Goal: Browse casually: Explore the website without a specific task or goal

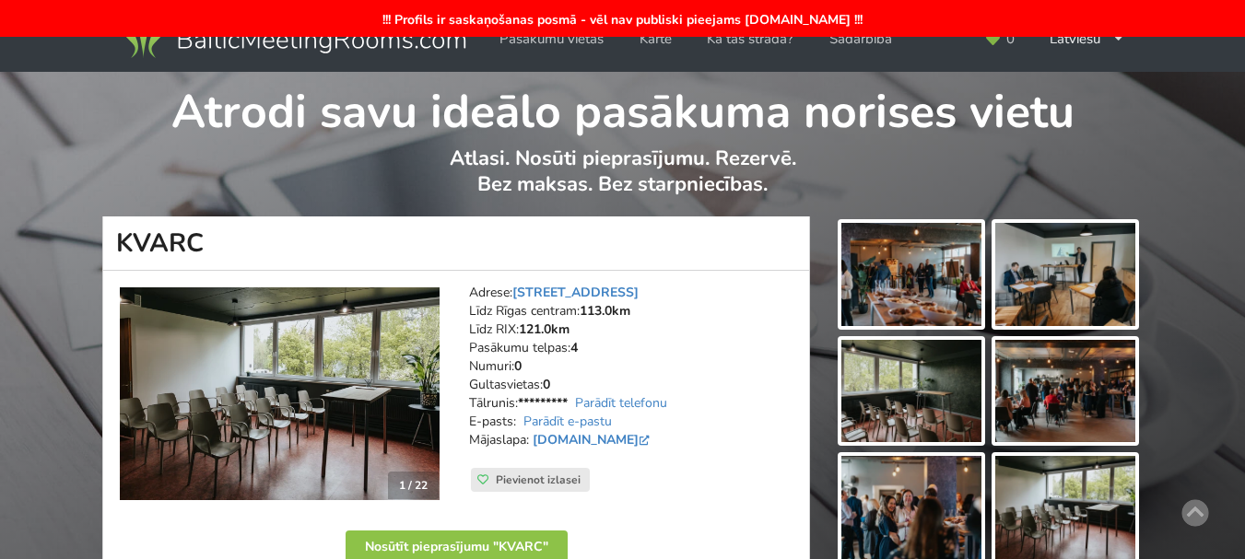
click at [432, 394] on img at bounding box center [280, 395] width 320 height 214
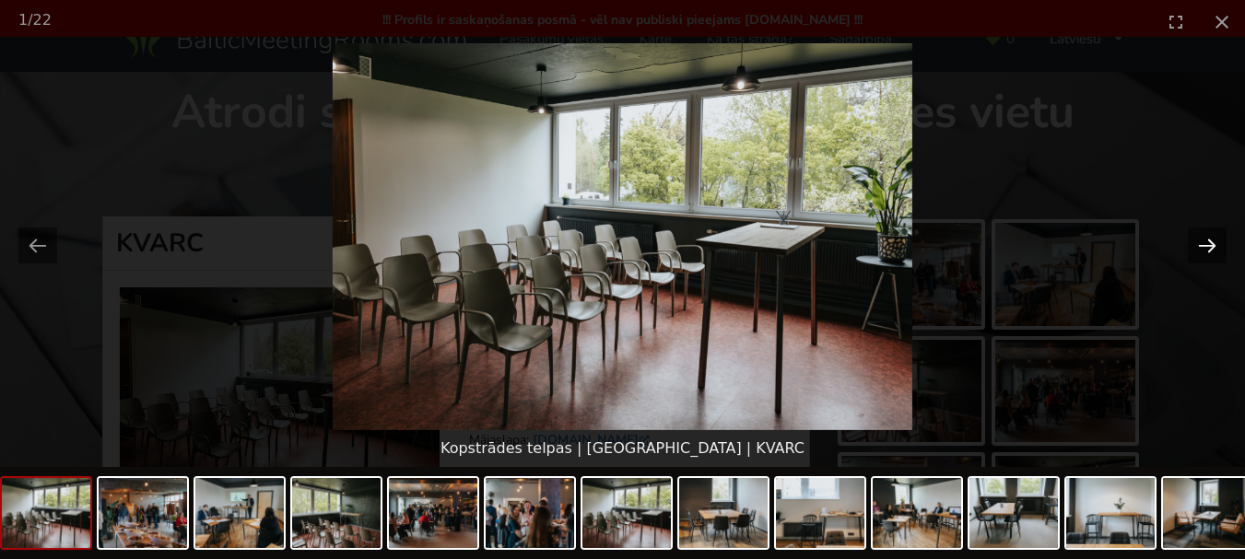
click at [1203, 254] on button "Next slide" at bounding box center [1207, 246] width 39 height 36
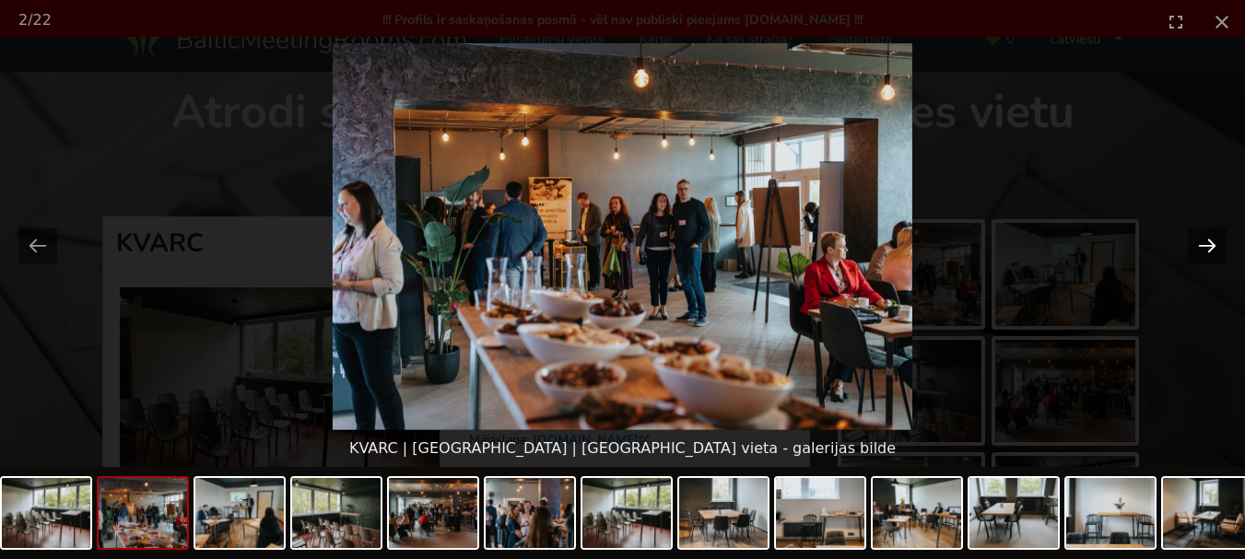
click at [1203, 254] on button "Next slide" at bounding box center [1207, 246] width 39 height 36
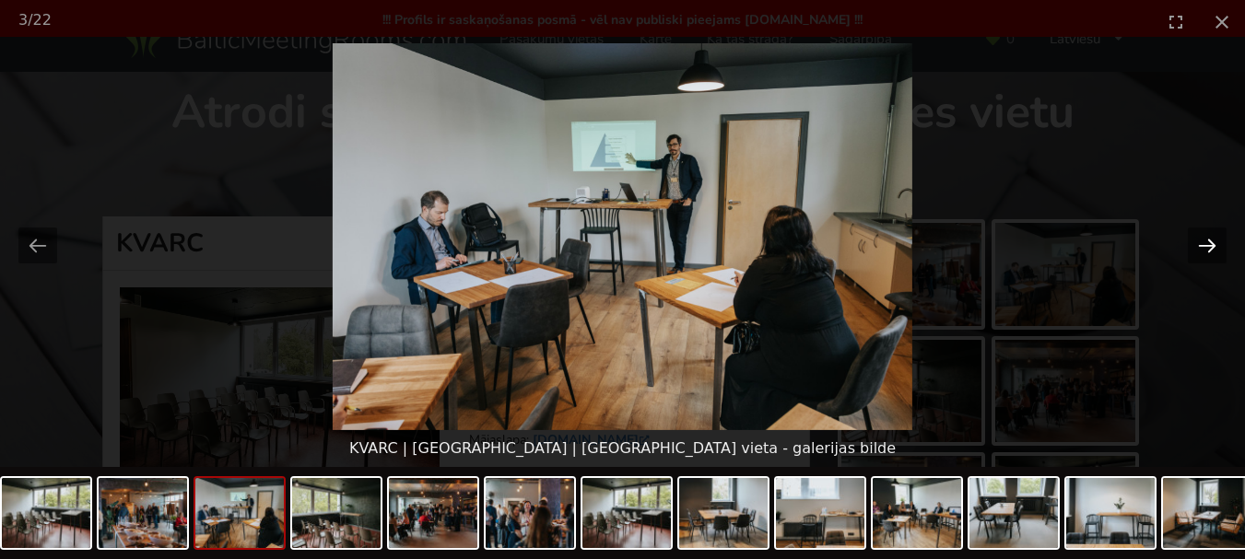
click at [1203, 254] on button "Next slide" at bounding box center [1207, 246] width 39 height 36
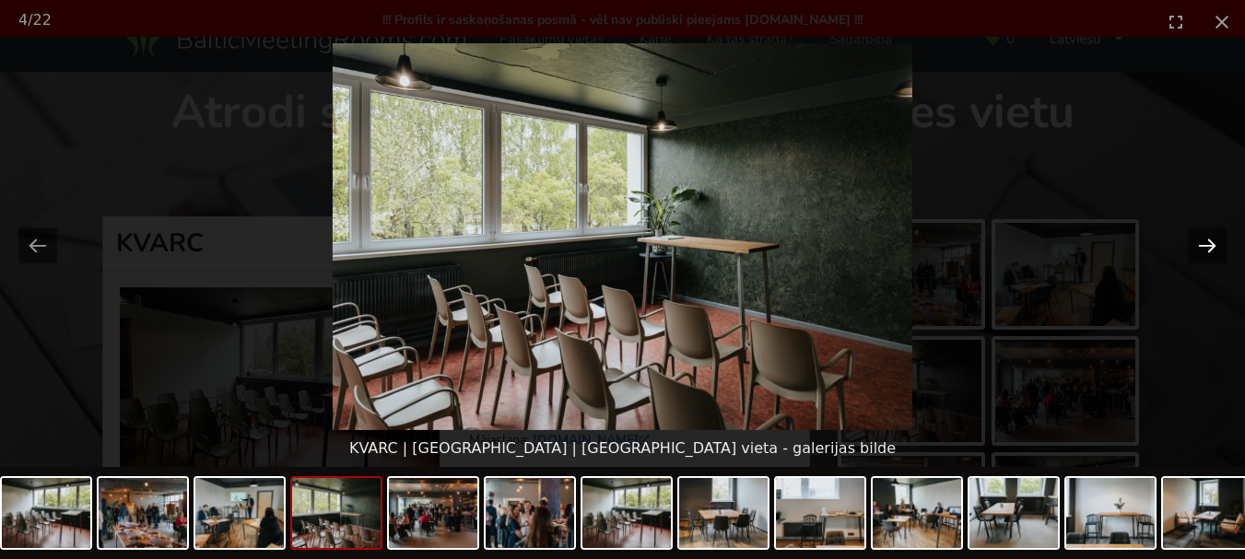
click at [1203, 254] on button "Next slide" at bounding box center [1207, 246] width 39 height 36
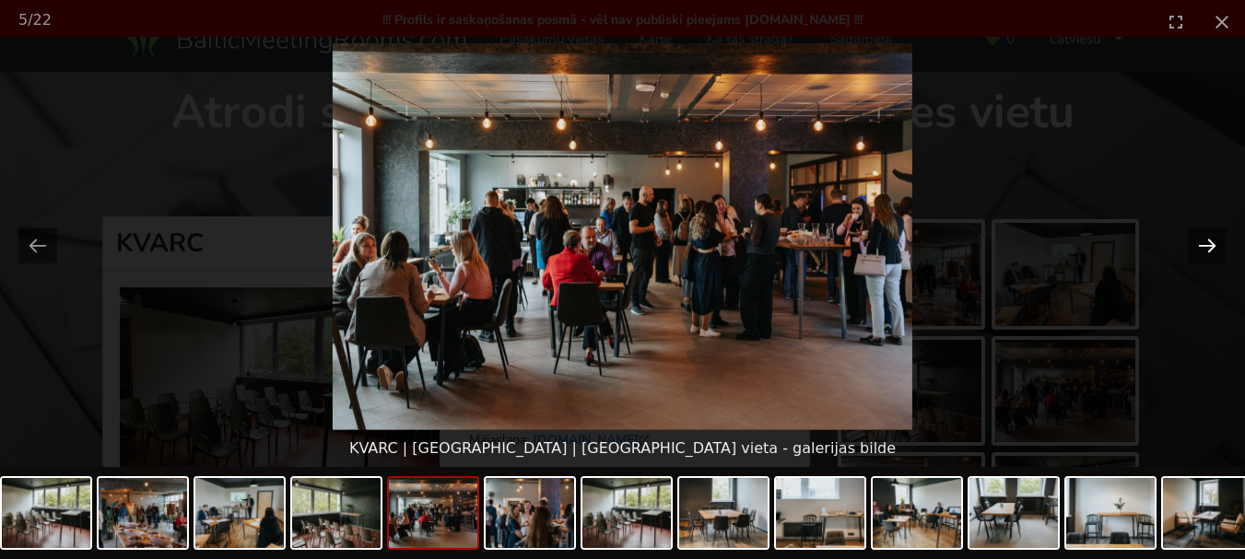
click at [1203, 254] on button "Next slide" at bounding box center [1207, 246] width 39 height 36
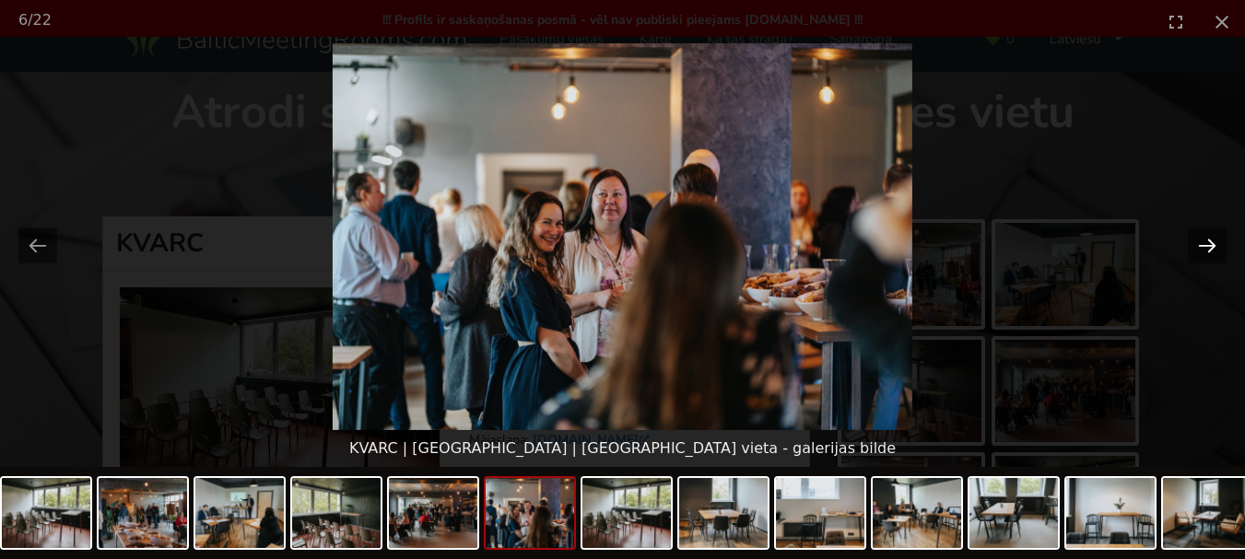
click at [1203, 254] on button "Next slide" at bounding box center [1207, 246] width 39 height 36
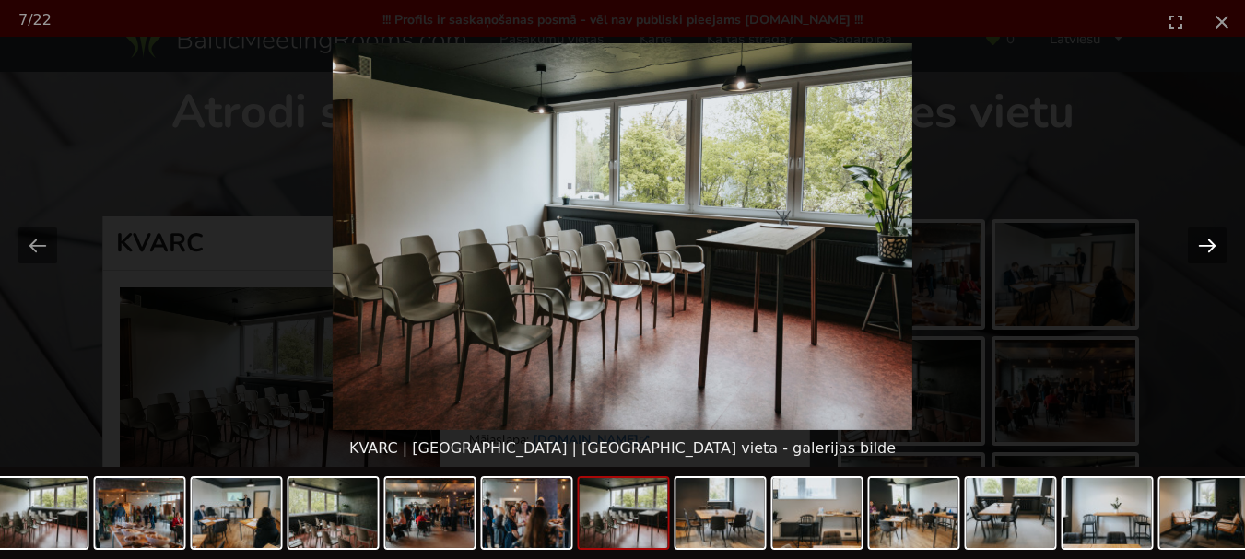
click at [1203, 254] on button "Next slide" at bounding box center [1207, 246] width 39 height 36
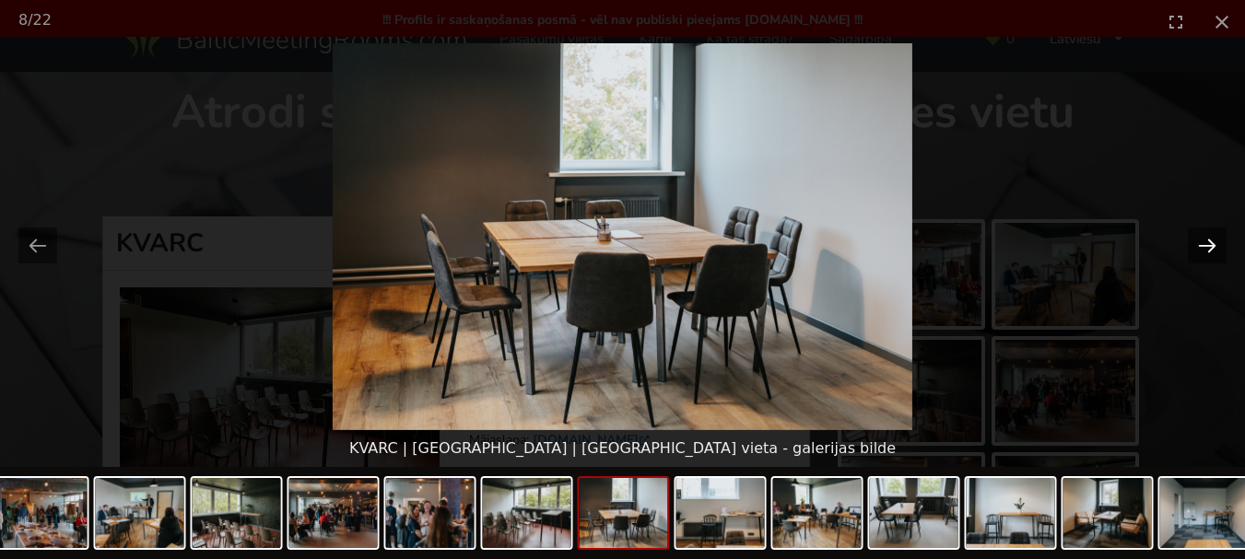
click at [1203, 254] on button "Next slide" at bounding box center [1207, 246] width 39 height 36
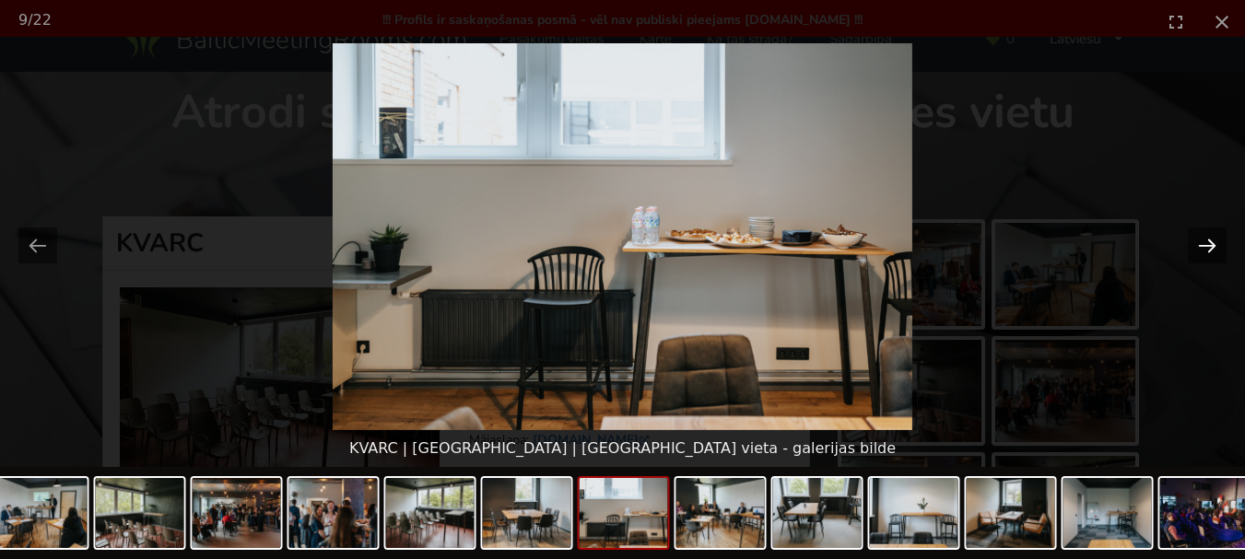
click at [1203, 254] on button "Next slide" at bounding box center [1207, 246] width 39 height 36
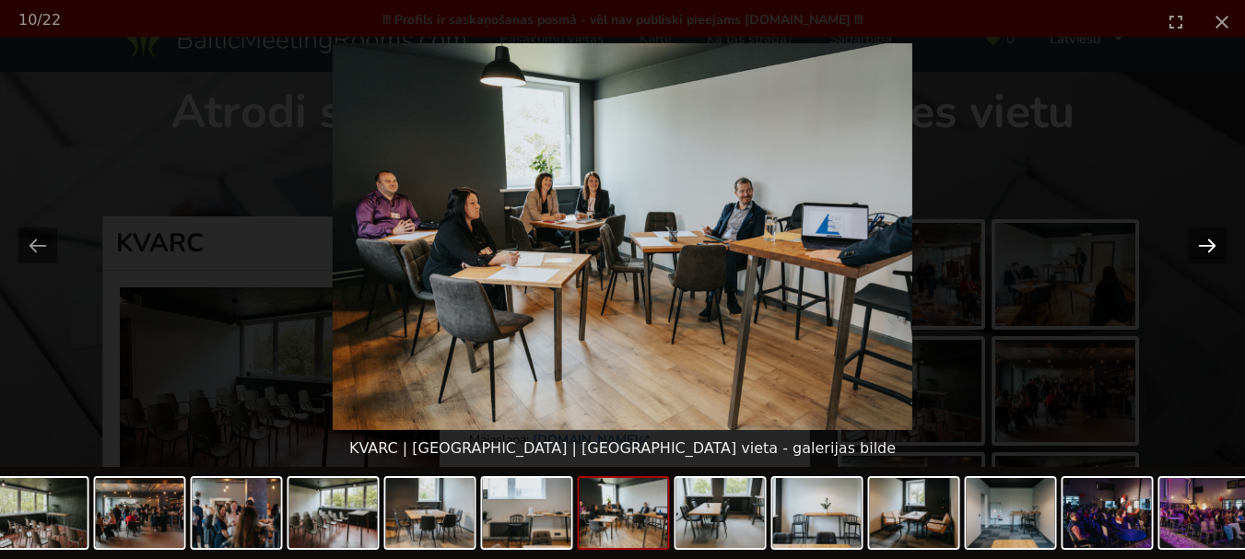
click at [1203, 254] on button "Next slide" at bounding box center [1207, 246] width 39 height 36
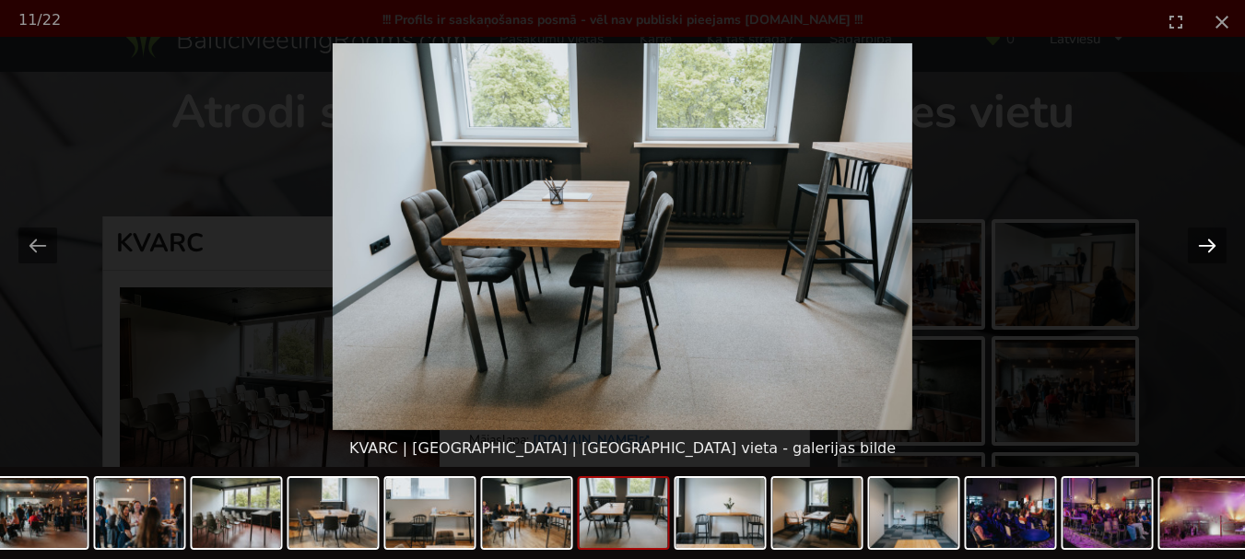
click at [1203, 254] on button "Next slide" at bounding box center [1207, 246] width 39 height 36
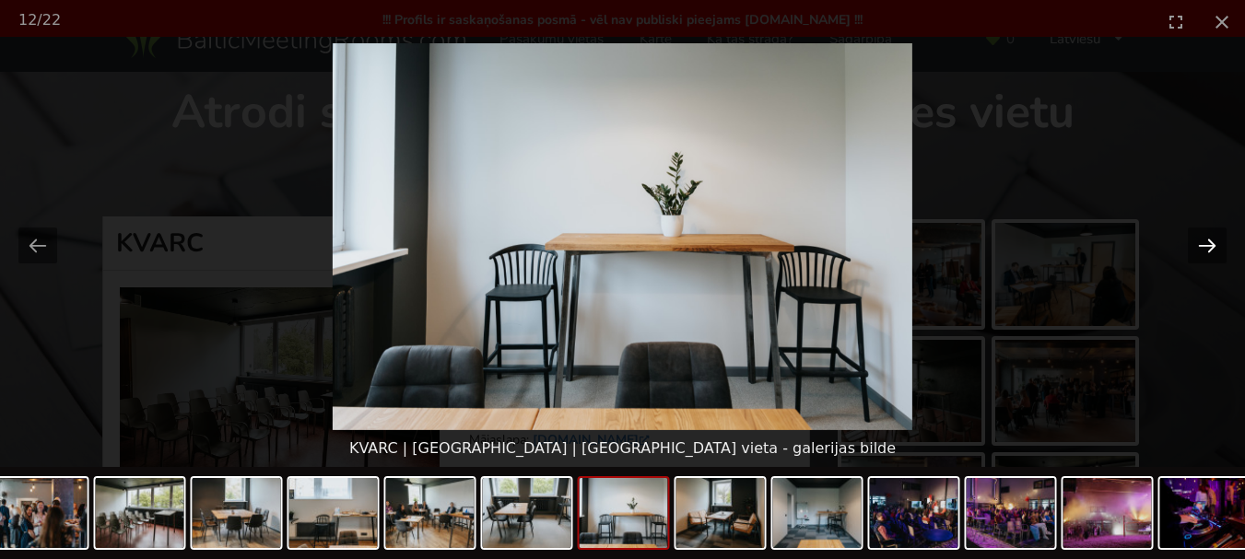
click at [1203, 254] on button "Next slide" at bounding box center [1207, 246] width 39 height 36
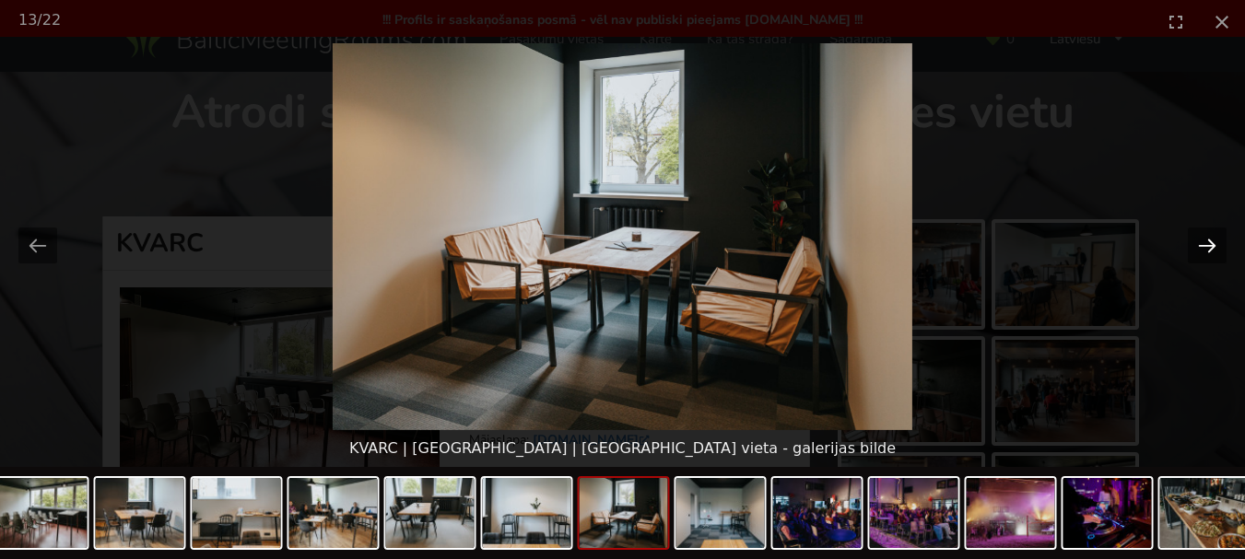
click at [1203, 254] on button "Next slide" at bounding box center [1207, 246] width 39 height 36
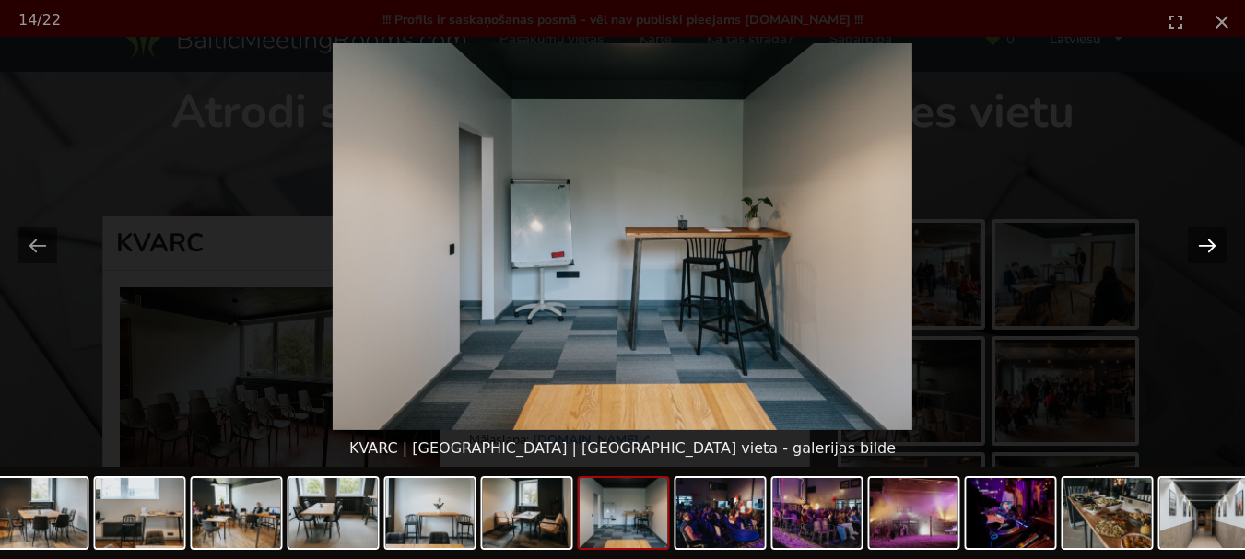
click at [1203, 254] on button "Next slide" at bounding box center [1207, 246] width 39 height 36
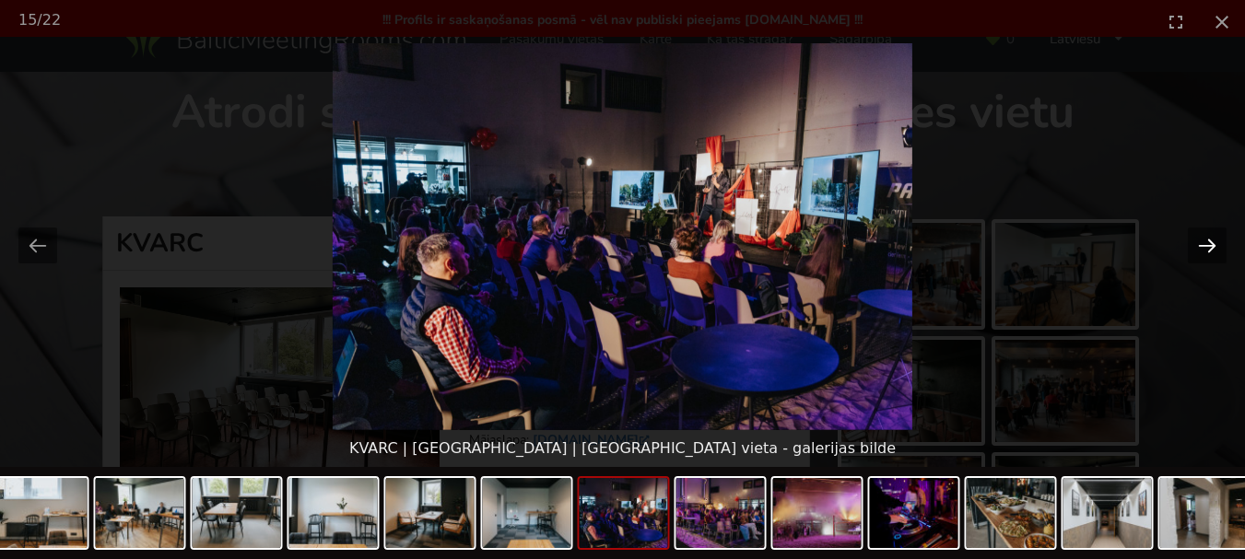
click at [1203, 254] on button "Next slide" at bounding box center [1207, 246] width 39 height 36
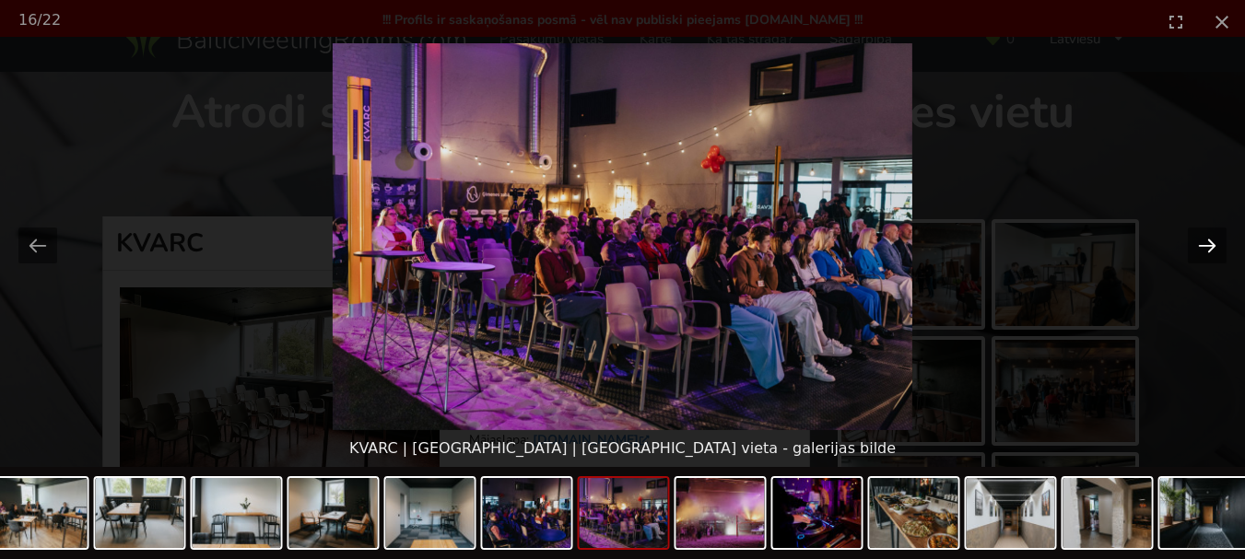
click at [1203, 254] on button "Next slide" at bounding box center [1207, 246] width 39 height 36
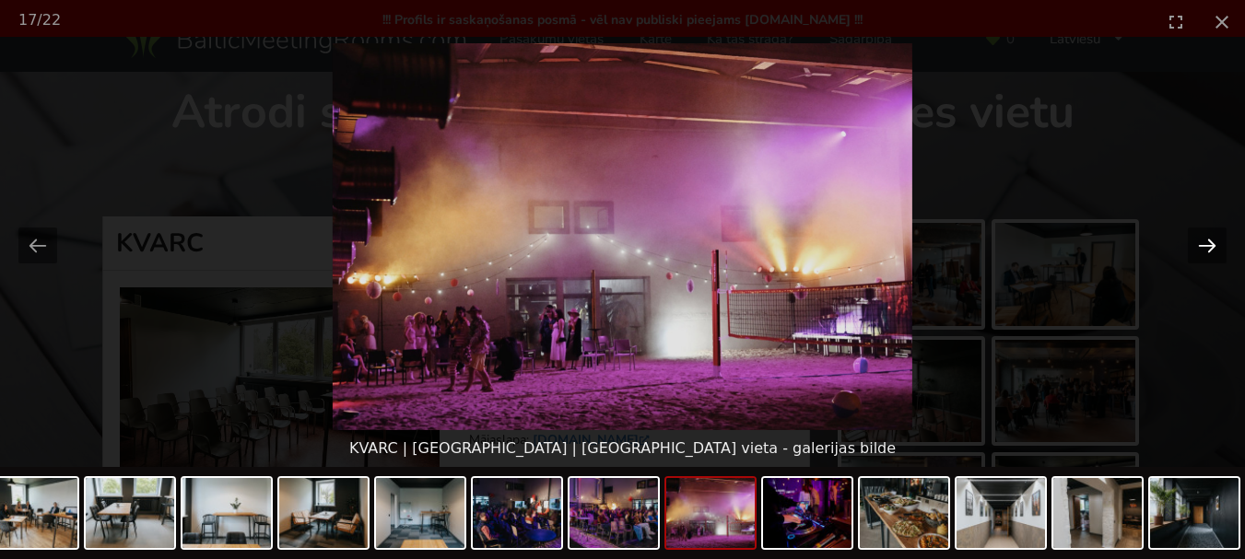
click at [1203, 254] on button "Next slide" at bounding box center [1207, 246] width 39 height 36
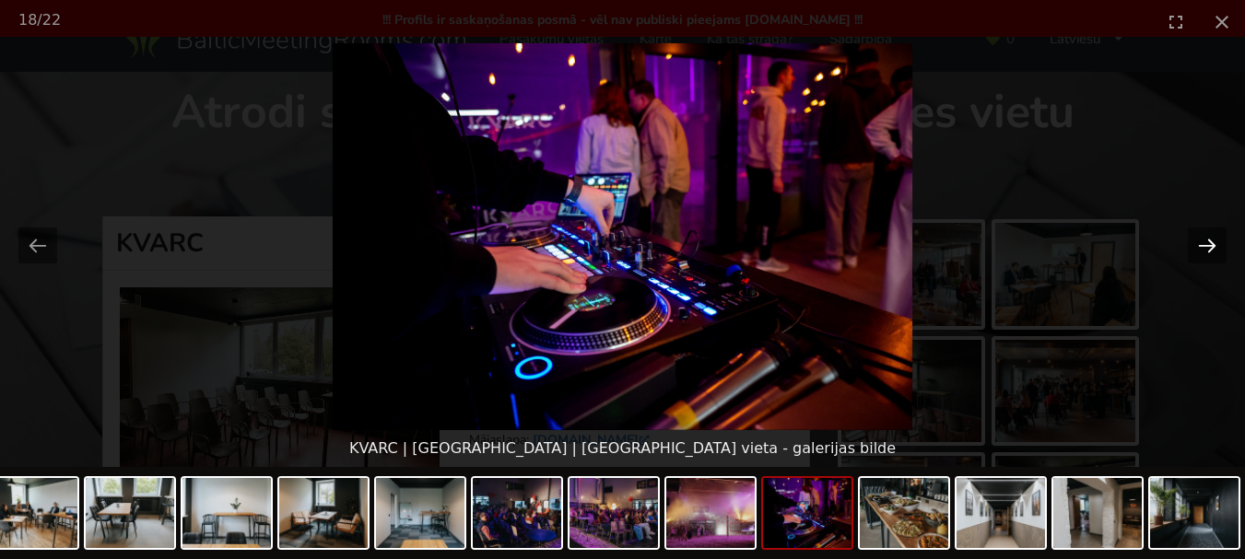
click at [1203, 254] on button "Next slide" at bounding box center [1207, 246] width 39 height 36
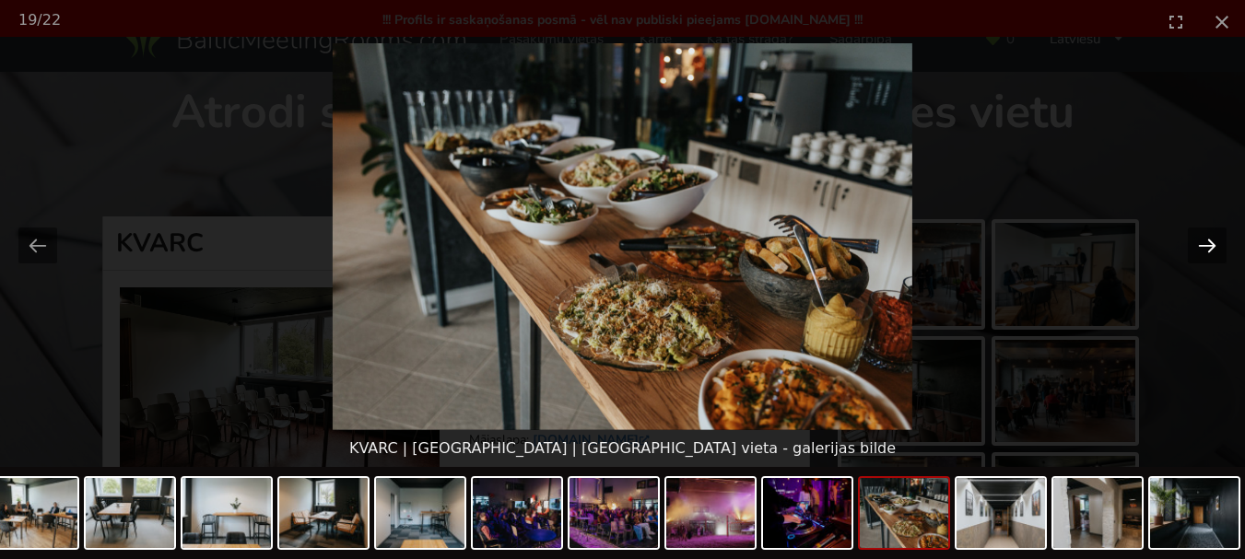
click at [1203, 254] on button "Next slide" at bounding box center [1207, 246] width 39 height 36
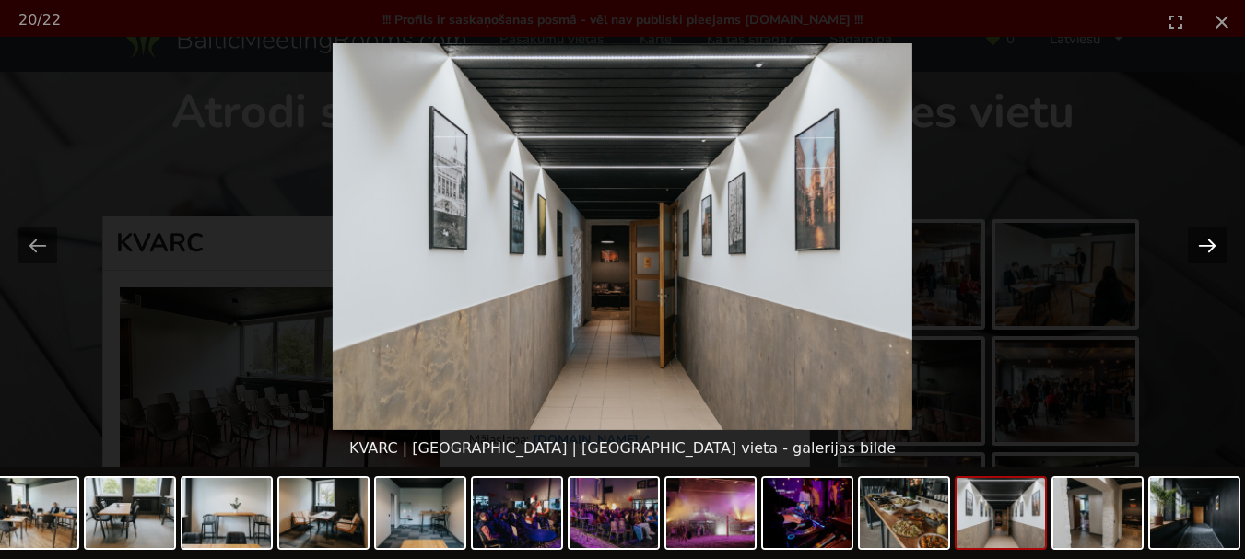
click at [1203, 254] on button "Next slide" at bounding box center [1207, 246] width 39 height 36
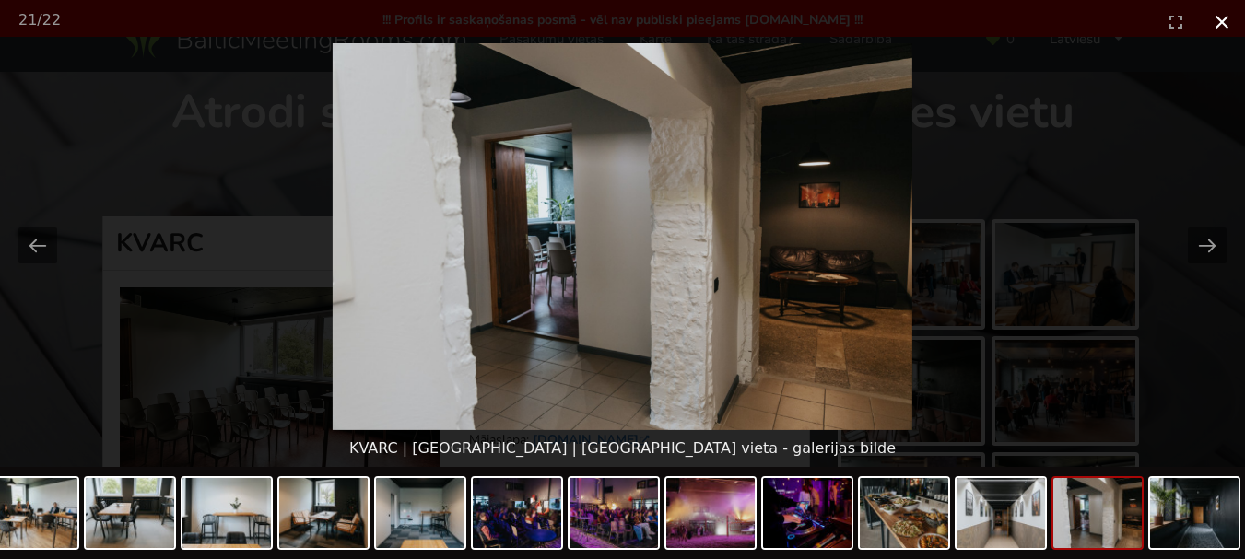
click at [1230, 21] on button "Close gallery" at bounding box center [1222, 21] width 46 height 43
